Goal: Task Accomplishment & Management: Use online tool/utility

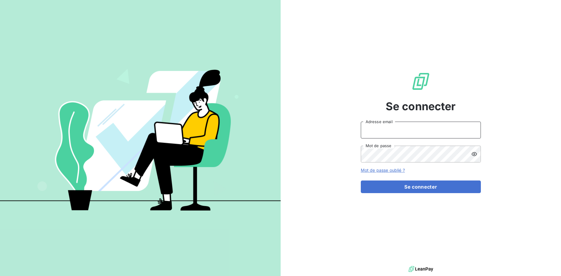
click at [418, 128] on input "Adresse email" at bounding box center [421, 130] width 120 height 17
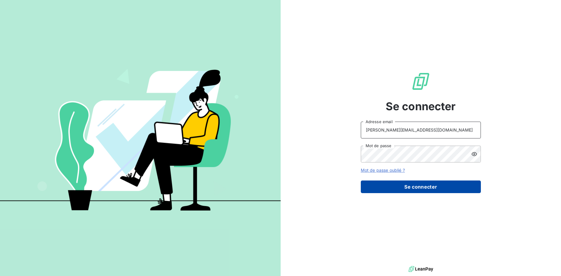
type input "[PERSON_NAME][EMAIL_ADDRESS][DOMAIN_NAME]"
drag, startPoint x: 429, startPoint y: 186, endPoint x: 383, endPoint y: 195, distance: 46.5
click at [429, 186] on button "Se connecter" at bounding box center [421, 186] width 120 height 13
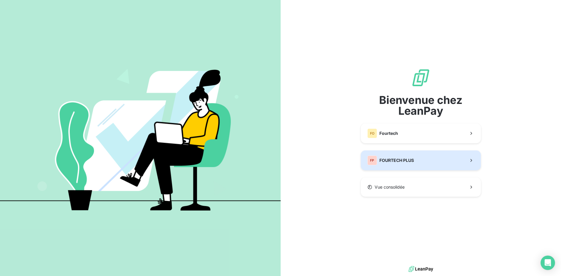
click at [384, 162] on span "FOURTECH PLUS" at bounding box center [396, 160] width 35 height 6
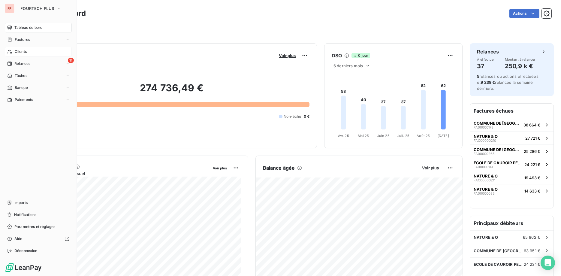
click at [26, 51] on span "Clients" at bounding box center [21, 51] width 12 height 5
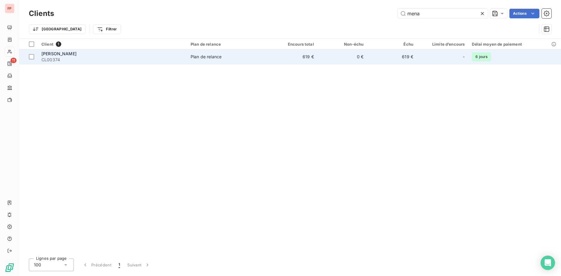
type input "mena"
click at [214, 60] on td "Plan de relance" at bounding box center [227, 57] width 81 height 14
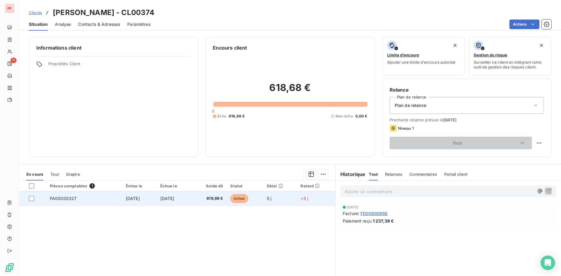
click at [223, 200] on span "618,68 €" at bounding box center [209, 198] width 28 height 6
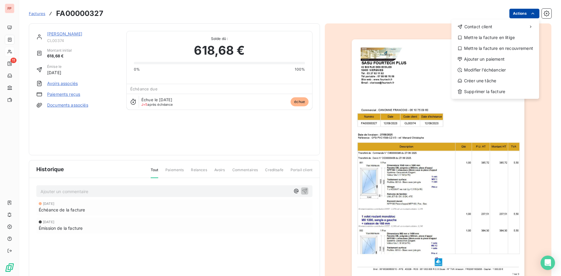
click at [523, 15] on html "FP 11 Factures FA00000327 Actions Contact client Mettre la facture en litige Me…" at bounding box center [280, 138] width 561 height 276
click at [493, 59] on div "Ajouter un paiement" at bounding box center [495, 59] width 83 height 10
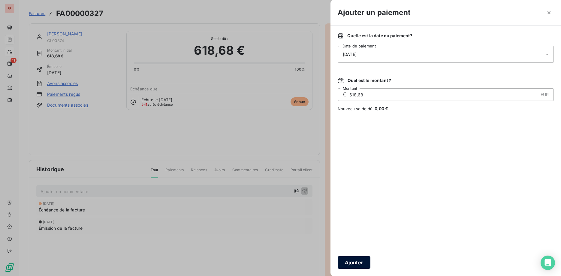
click at [360, 260] on button "Ajouter" at bounding box center [354, 262] width 33 height 13
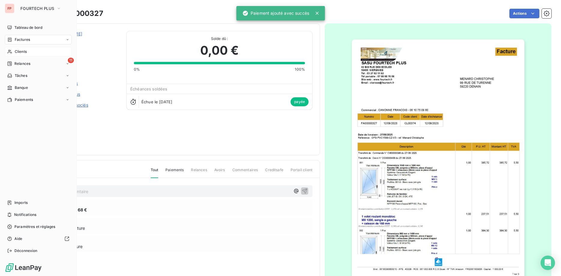
click at [17, 50] on span "Clients" at bounding box center [21, 51] width 12 height 5
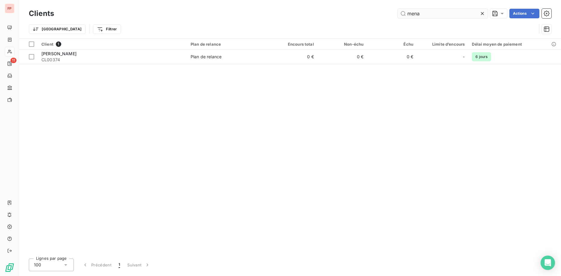
drag, startPoint x: 428, startPoint y: 14, endPoint x: 361, endPoint y: 9, distance: 67.5
click at [398, 9] on input "mena" at bounding box center [443, 14] width 90 height 10
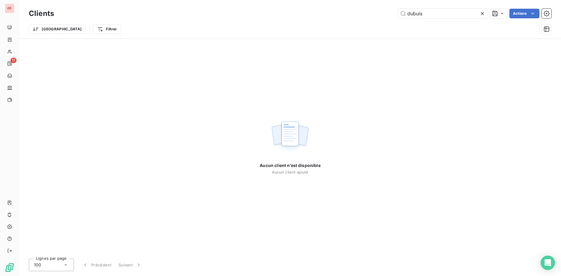
drag, startPoint x: 437, startPoint y: 13, endPoint x: 378, endPoint y: 12, distance: 59.4
click at [398, 12] on input "dubuis" at bounding box center [443, 14] width 90 height 10
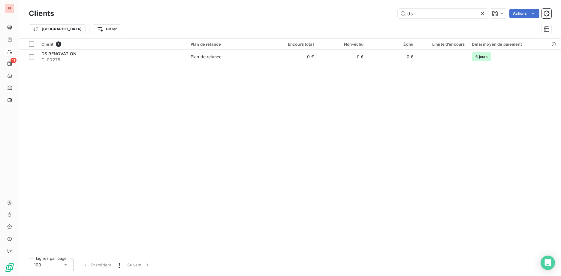
type input "ds"
